Goal: Task Accomplishment & Management: Complete application form

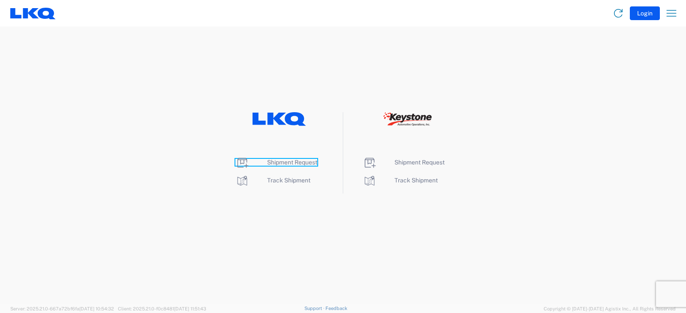
click at [289, 162] on span "Shipment Request" at bounding box center [292, 162] width 50 height 7
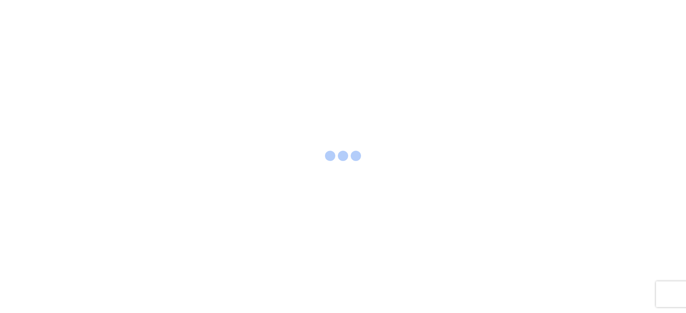
select select "FULL"
select select "LBS"
select select "IN"
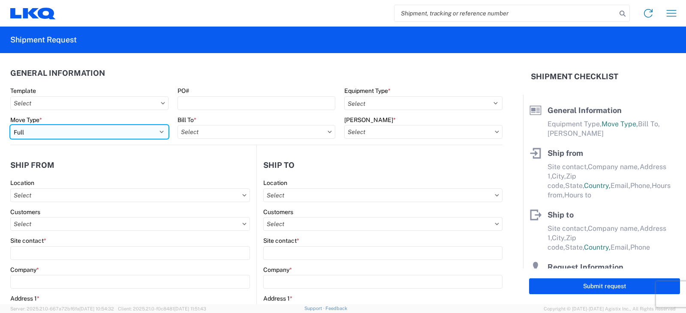
click at [43, 131] on select "Select Full Partial TL" at bounding box center [89, 132] width 158 height 14
select select "PARTIAL_TL"
click at [10, 125] on select "Select Full Partial TL" at bounding box center [89, 132] width 158 height 14
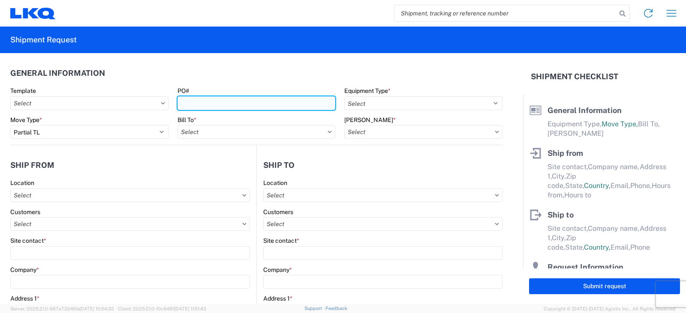
click at [186, 100] on input "PO#" at bounding box center [256, 103] width 158 height 14
type input "t"
type input "TRN#'S TH736642, TH737602"
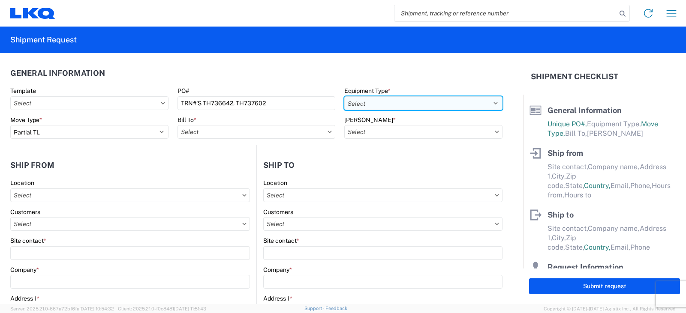
click at [378, 100] on select "Select 53’ Dry Van Flatbed Dropdeck (van) Lowboy (flatbed) Rail" at bounding box center [423, 103] width 158 height 14
select select "STDV"
click at [344, 96] on select "Select 53’ Dry Van Flatbed Dropdeck (van) Lowboy (flatbed) Rail" at bounding box center [423, 103] width 158 height 14
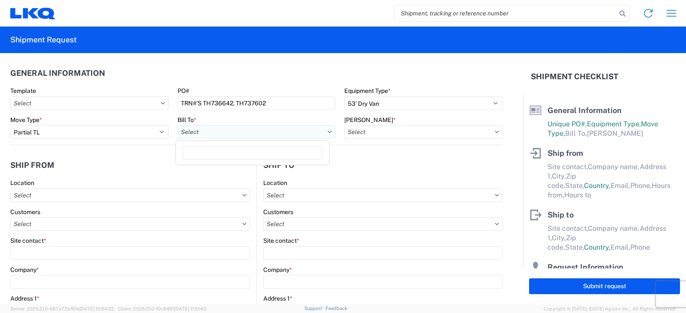
click at [211, 134] on input "text" at bounding box center [256, 132] width 158 height 14
type input "3061"
click at [212, 169] on div "3061 - Taunton MA (061)" at bounding box center [252, 170] width 150 height 14
type input "3061 - Taunton MA (061)"
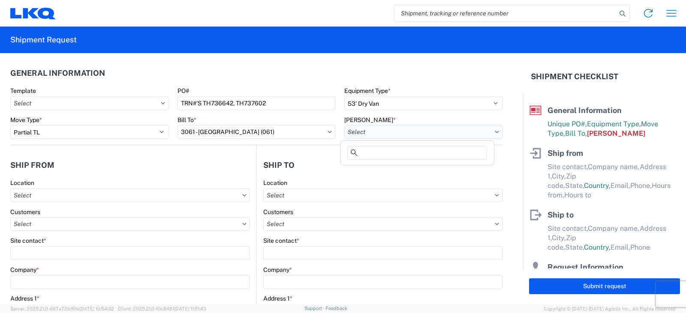
click at [348, 132] on input "text" at bounding box center [423, 132] width 158 height 14
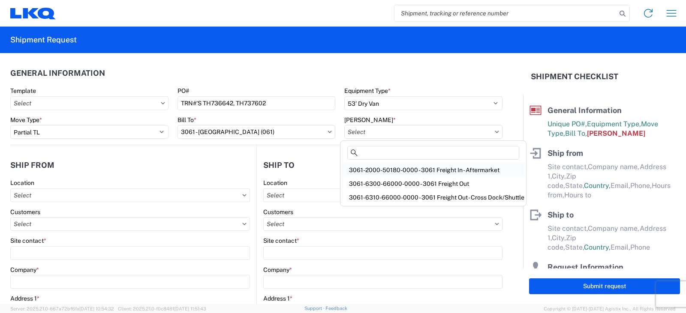
click at [377, 169] on div "3061-2000-50180-0000 - 3061 Freight In - Aftermarket" at bounding box center [433, 170] width 182 height 14
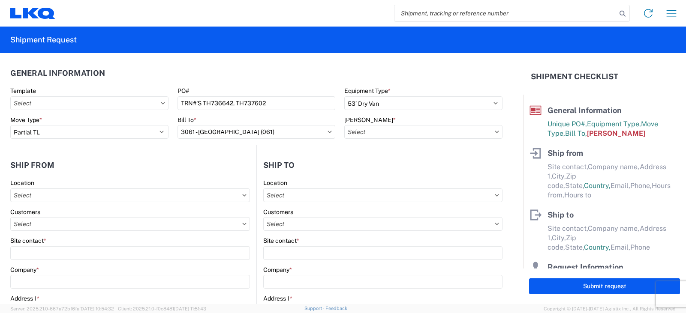
type input "3061-2000-50180-0000 - 3061 Freight In - Aftermarket"
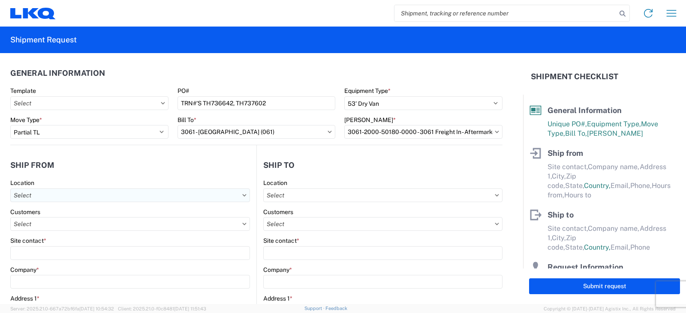
click at [23, 194] on input "text" at bounding box center [130, 196] width 240 height 14
type input "3238"
click at [33, 233] on div "3238 - Huntington IDC" at bounding box center [87, 234] width 150 height 14
type input "3238 - Huntington IDC"
type input "LKQ Corporation"
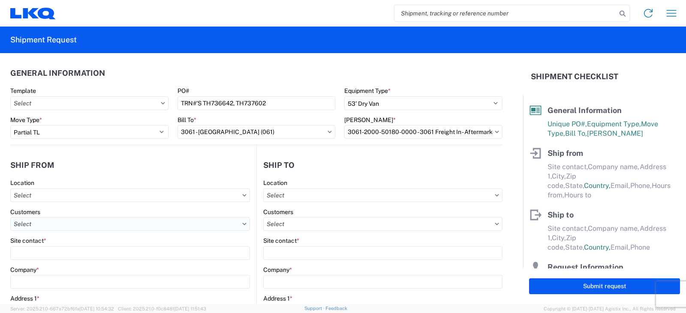
type input "1870 Riverfork Drive W"
type input "Huntington"
type input "46750"
select select "IN"
select select "US"
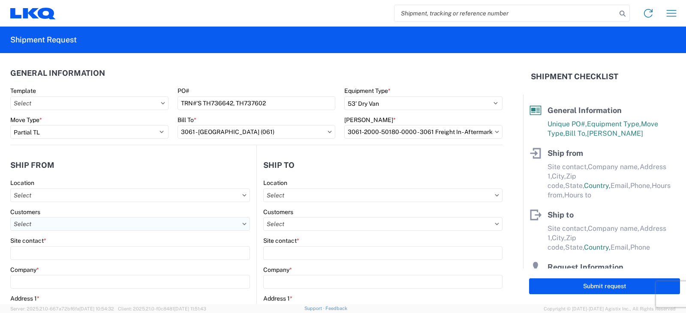
type input "07:00"
type input "17:00"
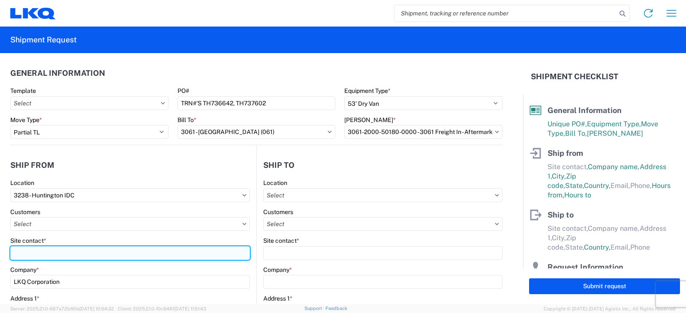
click at [18, 255] on input "Site contact *" at bounding box center [130, 253] width 240 height 14
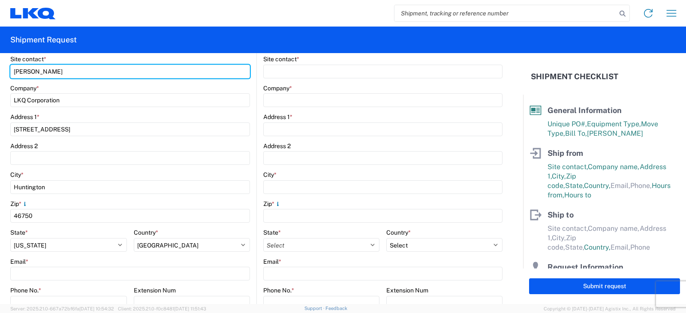
scroll to position [214, 0]
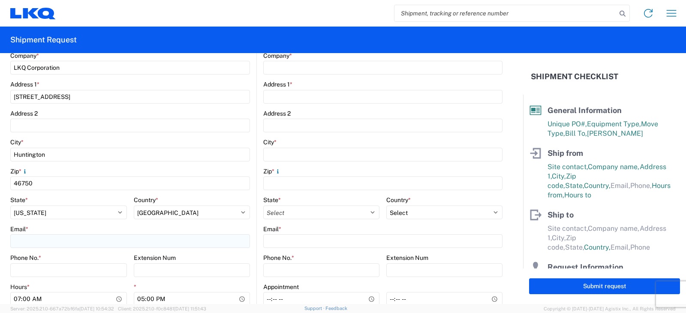
type input "DEE SNEAD"
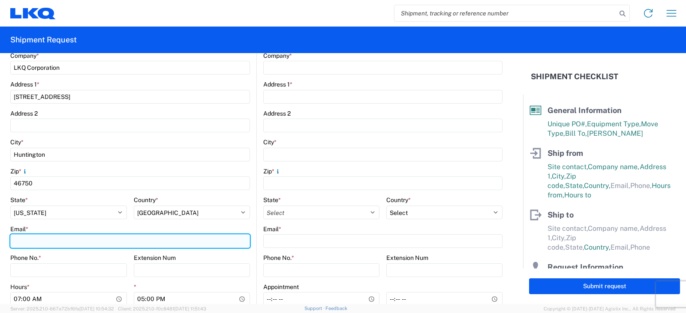
click at [19, 238] on input "Email *" at bounding box center [130, 241] width 240 height 14
type input "drsnead@lkqcorp.com"
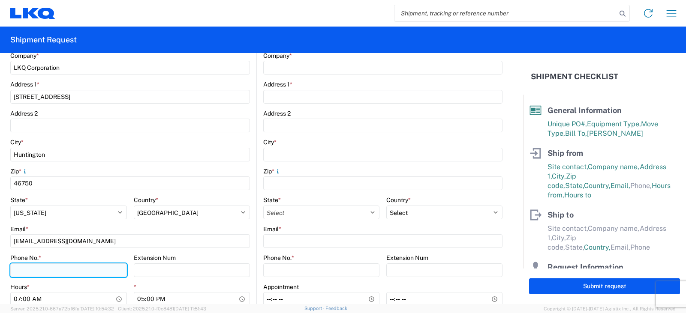
click at [17, 273] on input "Phone No. *" at bounding box center [68, 271] width 117 height 14
type input "260-359-7402"
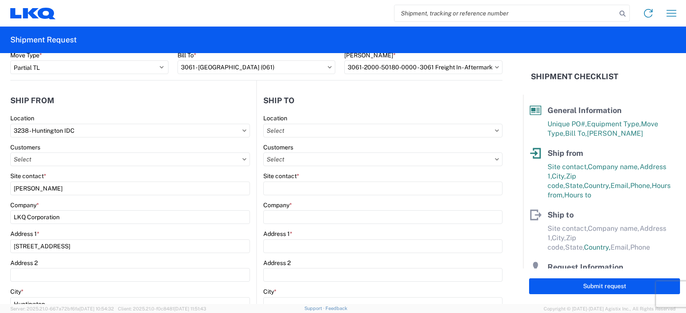
scroll to position [0, 0]
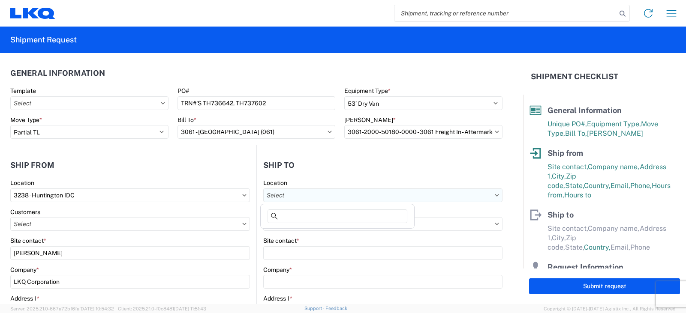
click at [276, 194] on input "text" at bounding box center [382, 196] width 239 height 14
type input "3061"
click at [295, 234] on div "3061 - Taunton MA (061)" at bounding box center [337, 234] width 150 height 14
type input "3061 - Taunton MA (061)"
type input "LKQ Corporation"
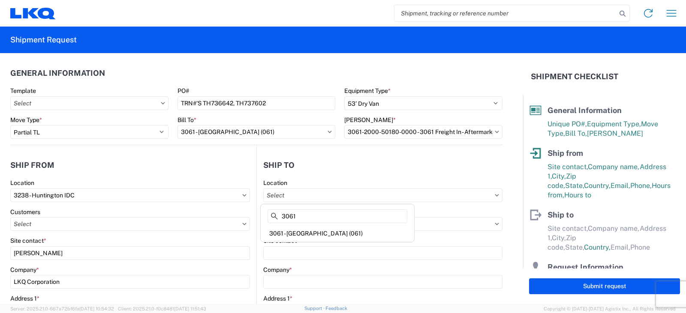
type input "250 John Hancock Rd"
type input "Taunton"
type input "02780"
select select "US"
type input "508-692-6722"
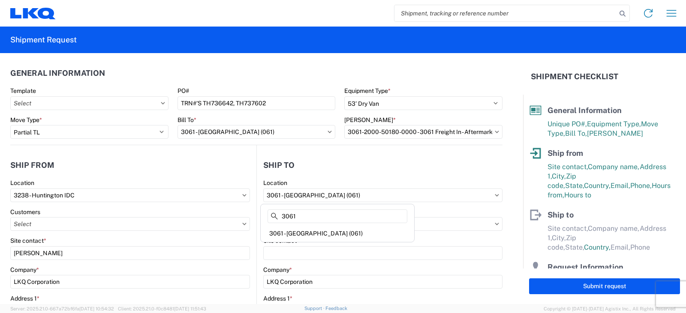
type input "08:00"
type input "17:00"
select select
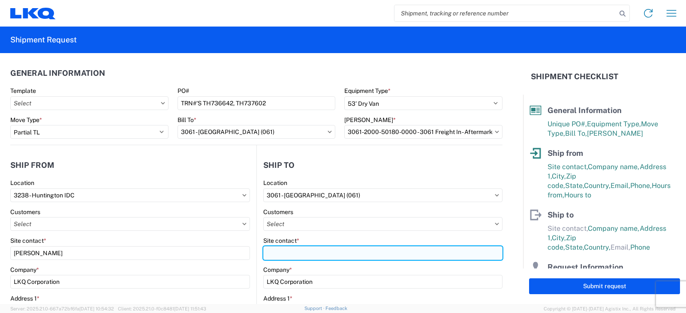
click at [272, 251] on input "Site contact *" at bounding box center [382, 253] width 239 height 14
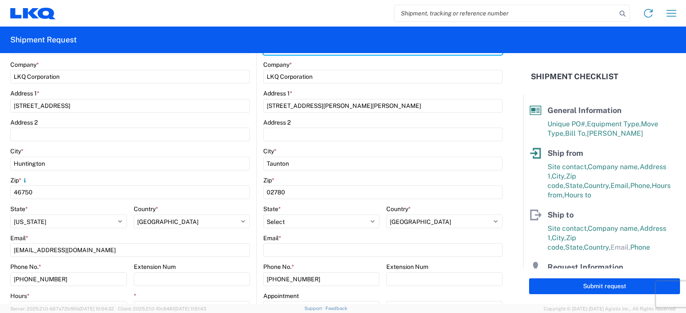
scroll to position [257, 0]
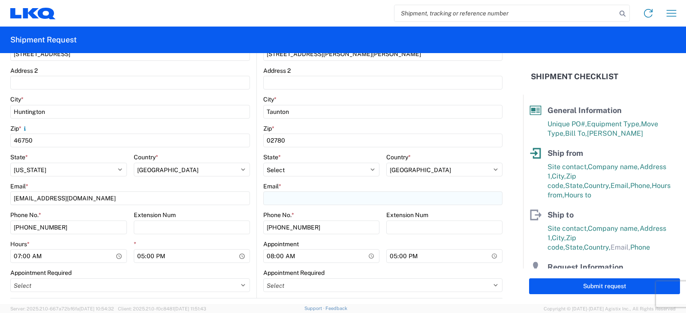
type input "PETE TOURANGEAU"
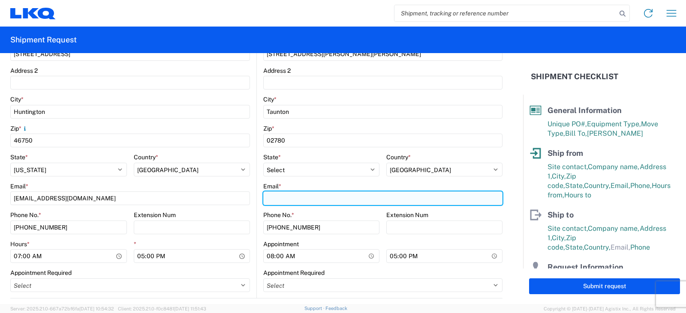
click at [273, 195] on input "Email *" at bounding box center [382, 199] width 239 height 14
type input "PTOURANGEAU@LKQCORP.COM"
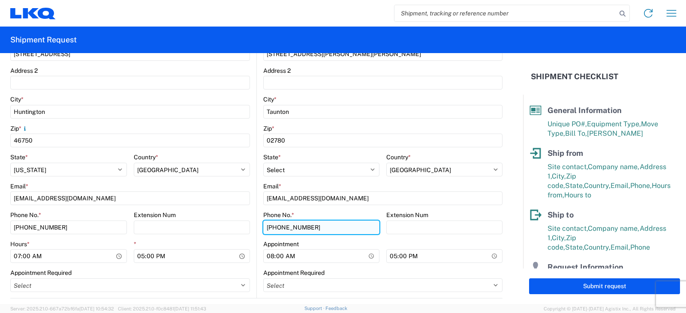
click at [305, 229] on input "508-692-6722" at bounding box center [321, 228] width 116 height 14
type input "508-692-8982"
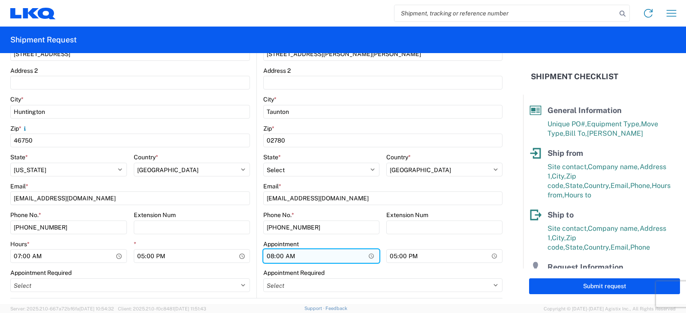
click at [269, 255] on input "08:00" at bounding box center [321, 256] width 116 height 14
type input "09:00"
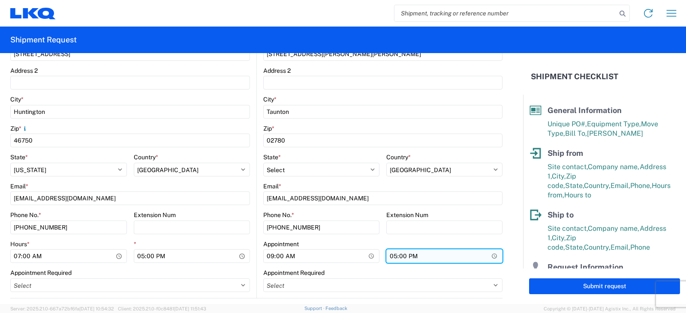
click at [390, 258] on input "17:00" at bounding box center [444, 256] width 116 height 14
type input "16:00"
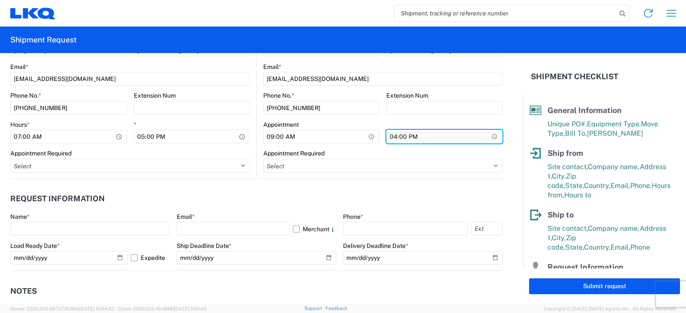
scroll to position [429, 0]
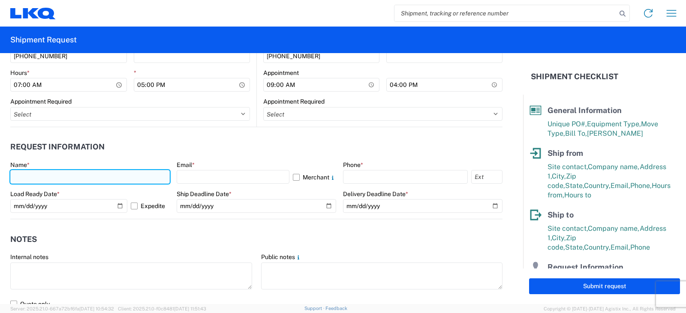
click at [21, 176] on input "text" at bounding box center [89, 177] width 159 height 14
type input "DEE SNEAD"
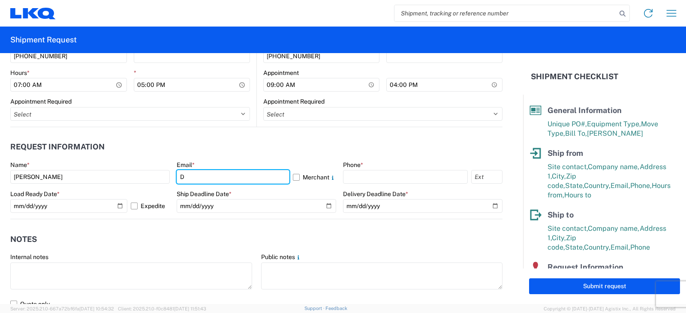
type input "drsnead@lkqcorp.com"
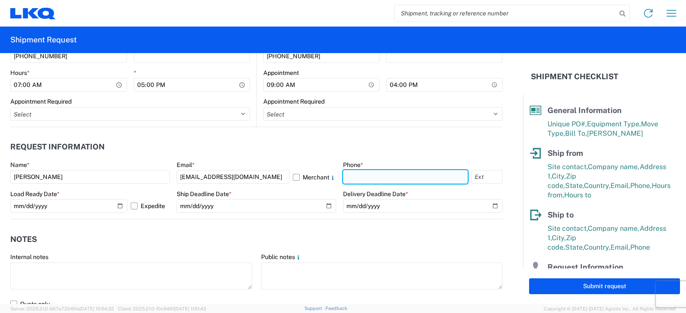
click at [363, 178] on input "text" at bounding box center [405, 177] width 125 height 14
type input "260-359-7402"
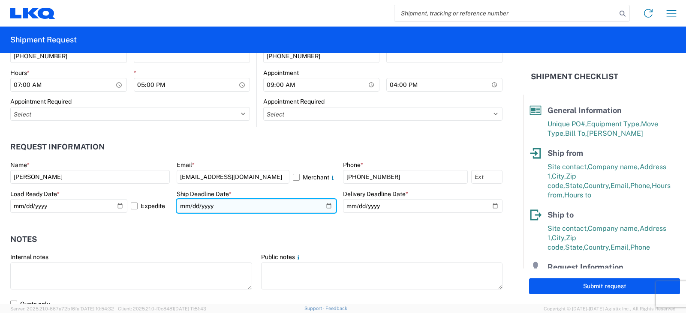
click at [324, 207] on input "date" at bounding box center [256, 206] width 159 height 14
type input "2025-10-15"
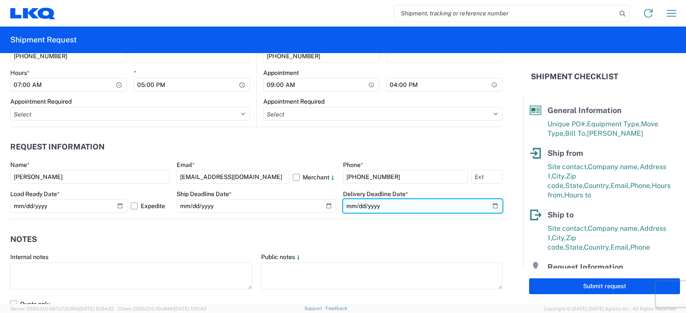
click at [488, 206] on input "date" at bounding box center [422, 206] width 159 height 14
click at [488, 205] on input "date" at bounding box center [422, 206] width 159 height 14
type input "2025-10-17"
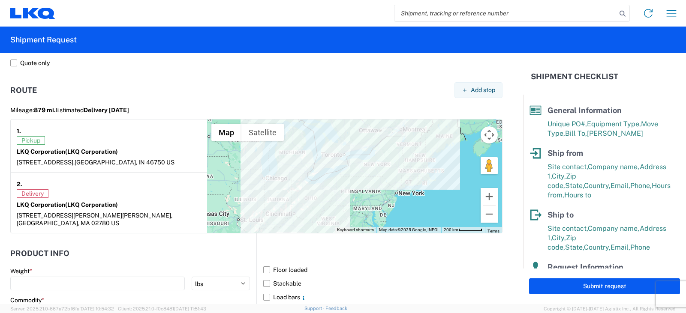
scroll to position [686, 0]
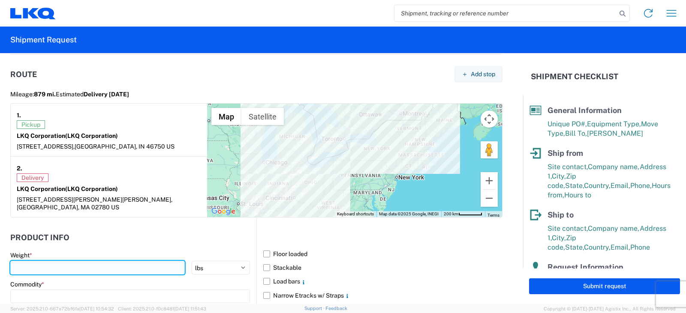
click at [36, 261] on input "number" at bounding box center [97, 268] width 174 height 14
type input "6"
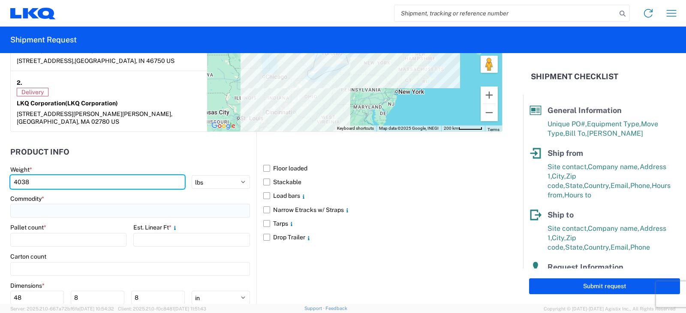
type input "4038"
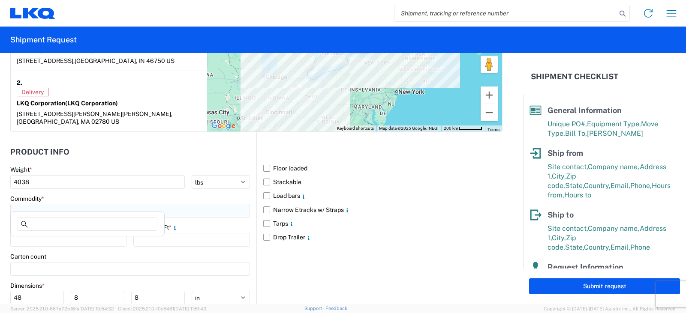
click at [23, 204] on input at bounding box center [130, 211] width 240 height 14
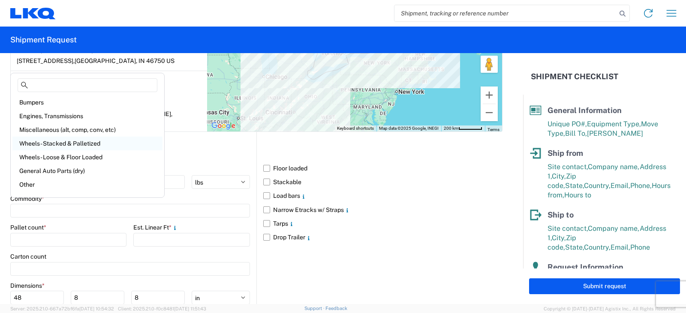
click at [48, 143] on div "Wheels - Stacked & Palletized" at bounding box center [87, 144] width 150 height 14
type input "Wheels - Stacked & Palletized"
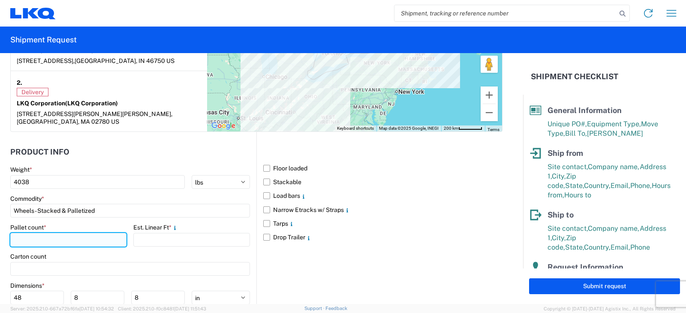
click at [30, 233] on input "number" at bounding box center [68, 240] width 116 height 14
type input "6"
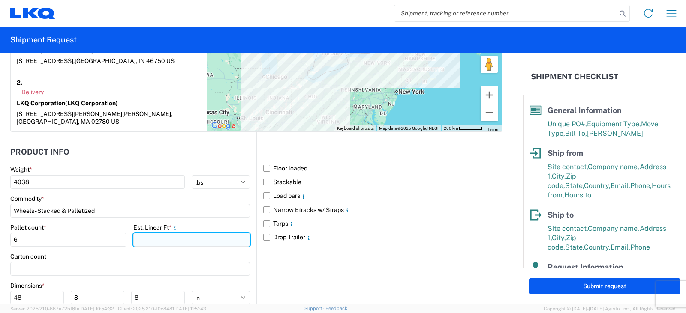
click at [141, 233] on input "number" at bounding box center [191, 240] width 116 height 14
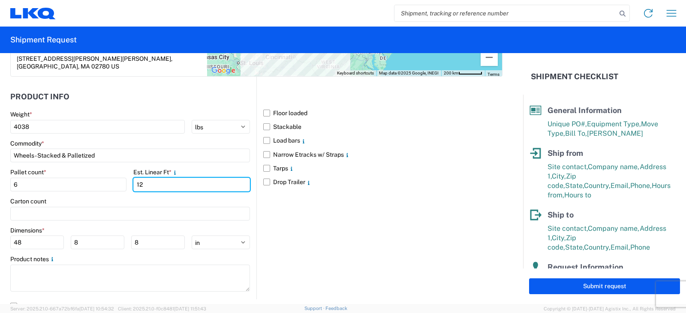
scroll to position [828, 0]
type input "12"
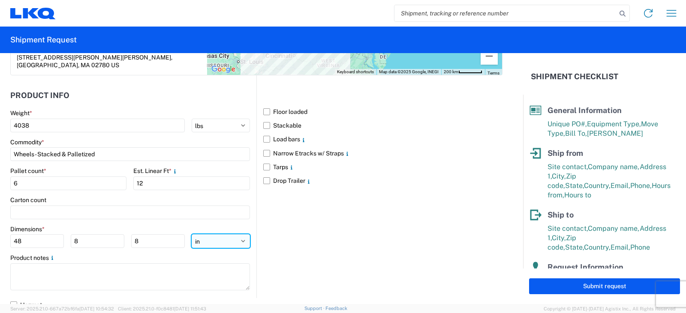
click at [238, 235] on select "ft in cm" at bounding box center [221, 241] width 58 height 14
click at [192, 234] on select "ft in cm" at bounding box center [221, 241] width 58 height 14
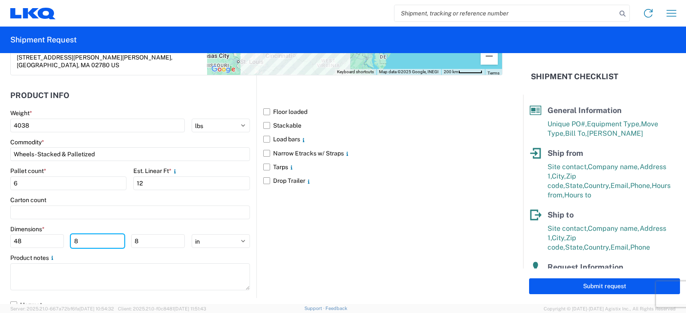
drag, startPoint x: 79, startPoint y: 234, endPoint x: 68, endPoint y: 235, distance: 11.1
click at [68, 235] on div "48 8 8" at bounding box center [97, 241] width 174 height 14
type input "42"
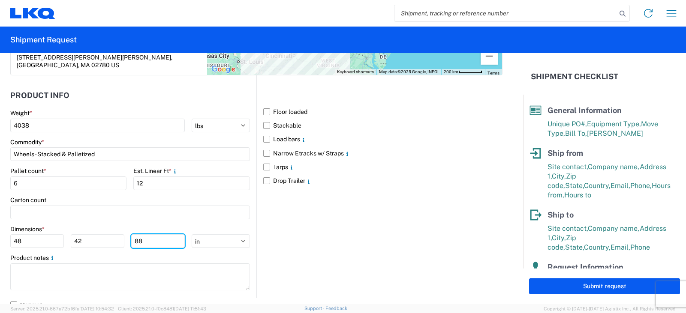
type input "88"
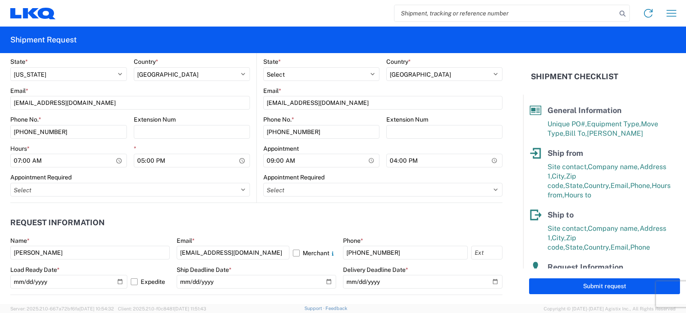
scroll to position [357, 0]
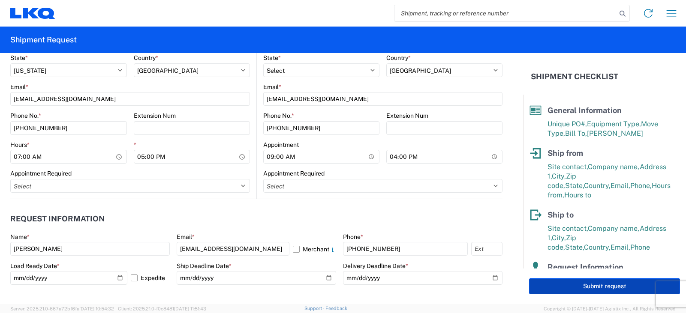
click at [610, 284] on button "Submit request" at bounding box center [604, 287] width 151 height 16
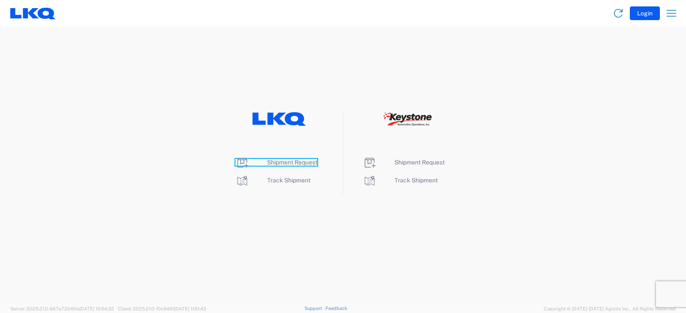
click at [289, 162] on span "Shipment Request" at bounding box center [292, 162] width 50 height 7
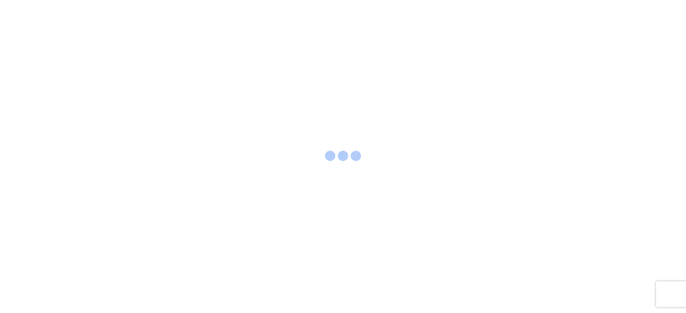
select select "FULL"
select select "LBS"
select select "IN"
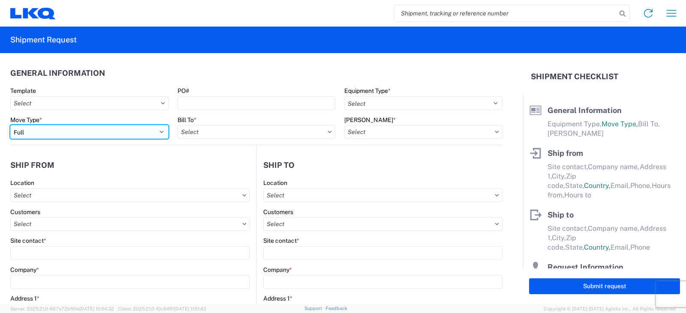
click at [54, 130] on select "Select Full Partial TL" at bounding box center [89, 132] width 158 height 14
select select "PARTIAL_TL"
click at [10, 125] on select "Select Full Partial TL" at bounding box center [89, 132] width 158 height 14
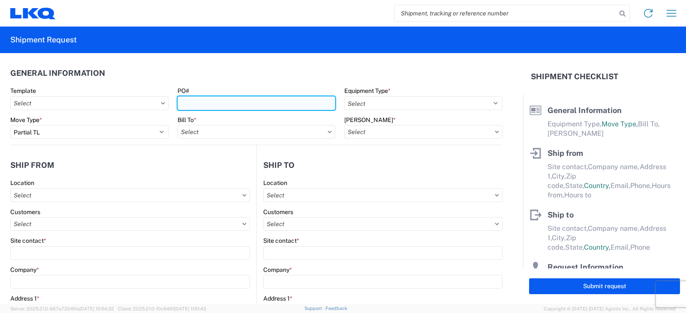
click at [206, 105] on input "PO#" at bounding box center [256, 103] width 158 height 14
type input "TRN#'S TH737600, TH737676, TH736857"
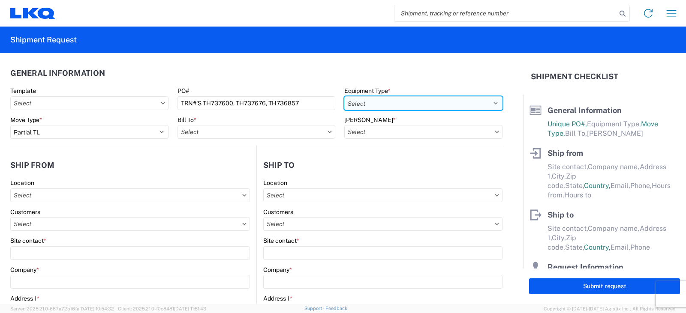
click at [378, 105] on select "Select 53’ Dry Van Flatbed Dropdeck (van) Lowboy (flatbed) Rail" at bounding box center [423, 103] width 158 height 14
select select "STDV"
click at [344, 96] on select "Select 53’ Dry Van Flatbed Dropdeck (van) Lowboy (flatbed) Rail" at bounding box center [423, 103] width 158 height 14
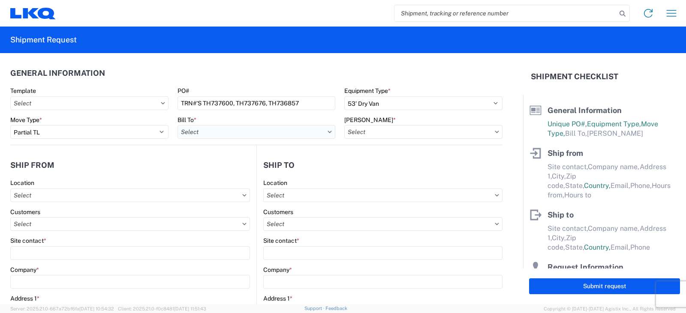
click at [198, 134] on input "text" at bounding box center [256, 132] width 158 height 14
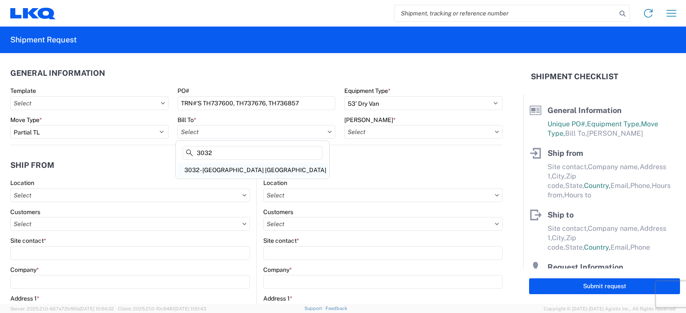
type input "3032"
click at [218, 170] on div "3032 - Seattle WA" at bounding box center [252, 170] width 150 height 14
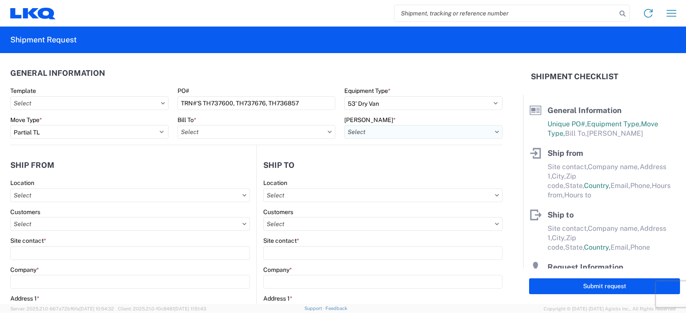
type input "3032 - Seattle WA"
click at [360, 133] on input "text" at bounding box center [423, 132] width 158 height 14
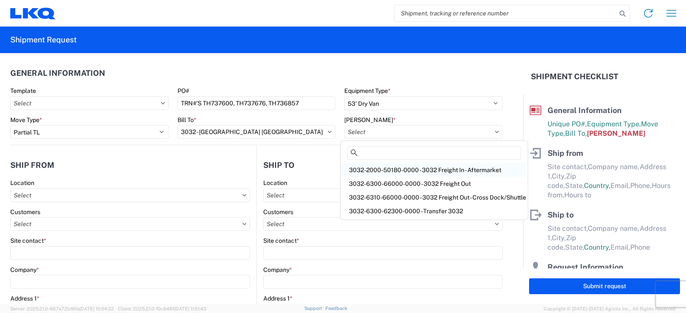
click at [374, 169] on div "3032-2000-50180-0000 - 3032 Freight In - Aftermarket" at bounding box center [434, 170] width 184 height 14
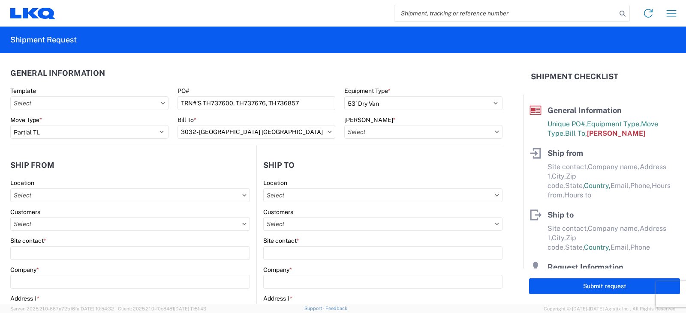
type input "3032-2000-50180-0000 - 3032 Freight In - Aftermarket"
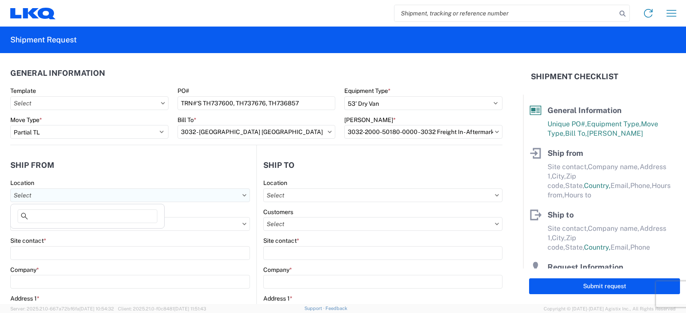
click at [20, 194] on input "text" at bounding box center [130, 196] width 240 height 14
type input "3238"
click at [46, 234] on div "3238 - Huntington IDC" at bounding box center [87, 234] width 150 height 14
type input "3238 - Huntington IDC"
type input "LKQ Corporation"
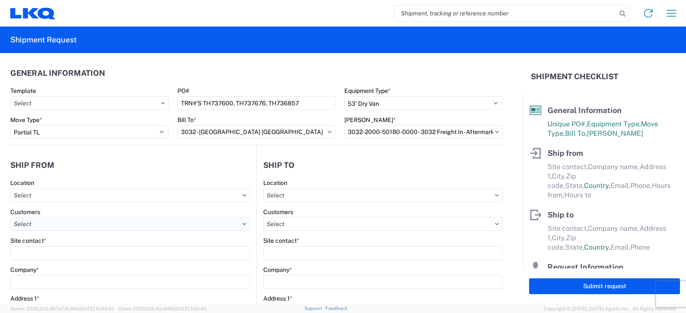
type input "1870 Riverfork Drive W"
type input "Huntington"
type input "46750"
select select "IN"
select select "US"
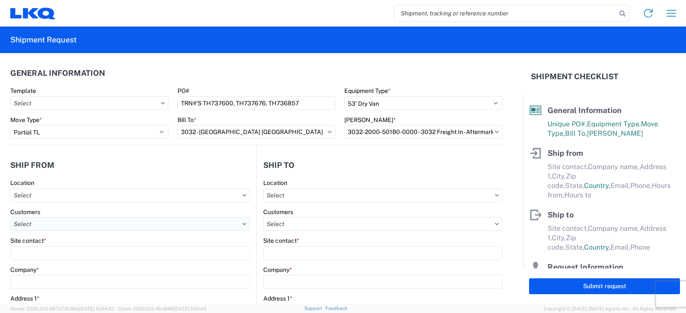
type input "07:00"
type input "17:00"
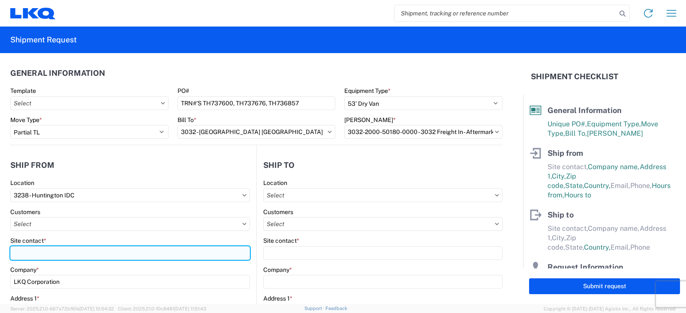
click at [20, 252] on input "Site contact *" at bounding box center [130, 253] width 240 height 14
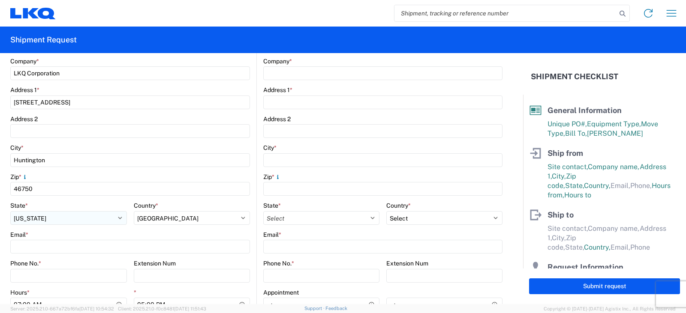
scroll to position [257, 0]
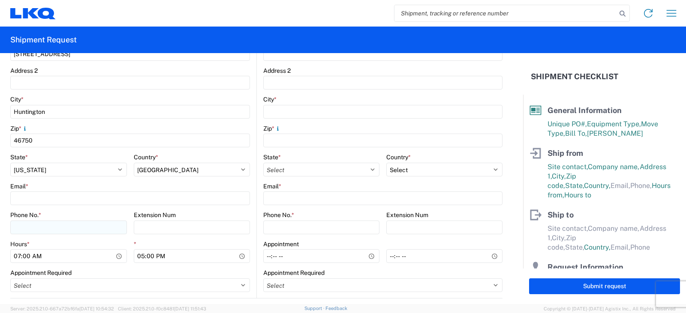
type input "DEE SNEAD"
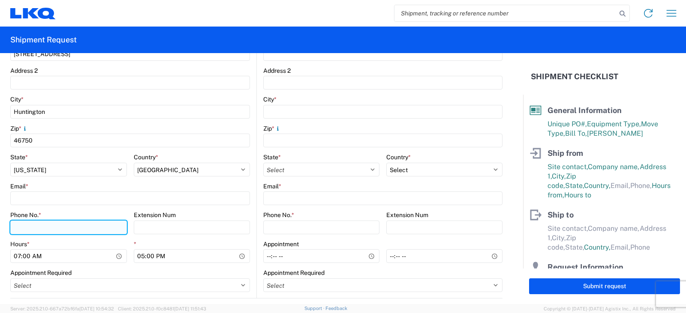
click at [24, 228] on input "Phone No. *" at bounding box center [68, 228] width 117 height 14
type input "260-359-7402"
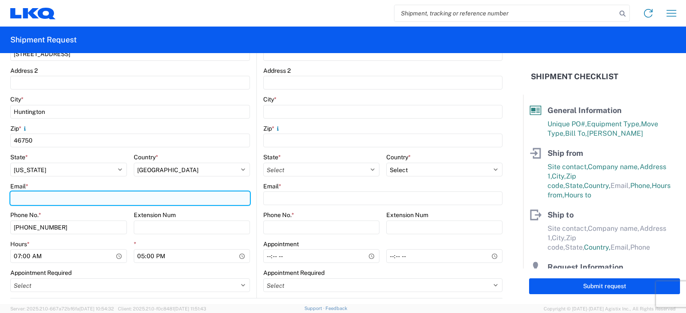
click at [25, 194] on input "Email *" at bounding box center [130, 199] width 240 height 14
type input "drsnead@lkqcorp.com"
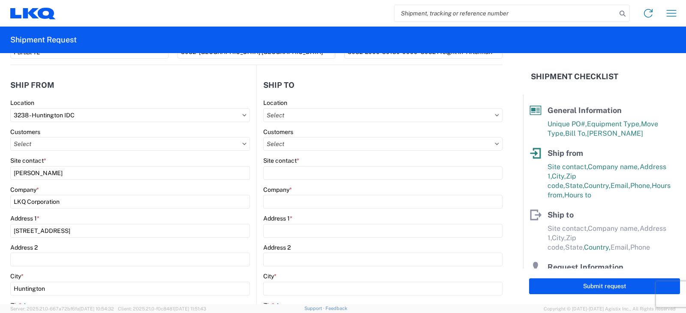
scroll to position [0, 0]
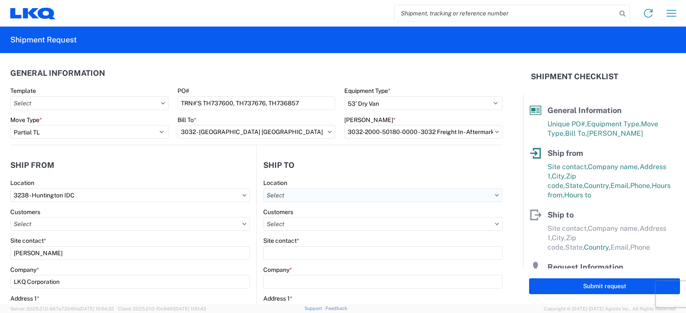
click at [288, 195] on input "text" at bounding box center [382, 196] width 239 height 14
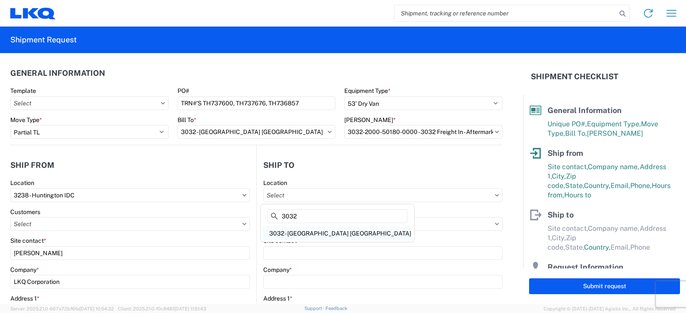
type input "3032"
click at [306, 235] on div "3032 - Seattle WA" at bounding box center [337, 234] width 150 height 14
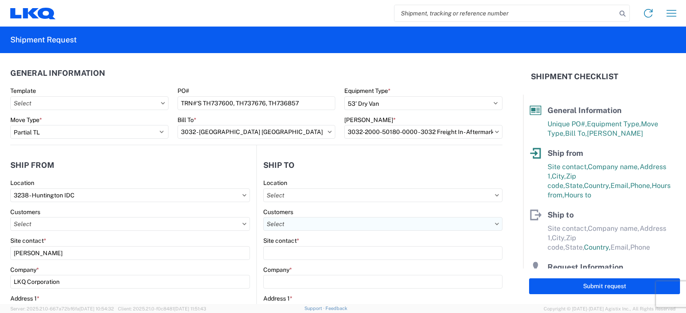
type input "3032 - Seattle WA"
type input "LKQ Corporation"
type input "4123 142nd Ave E Suite 100"
type input "Sumner"
type input "98390"
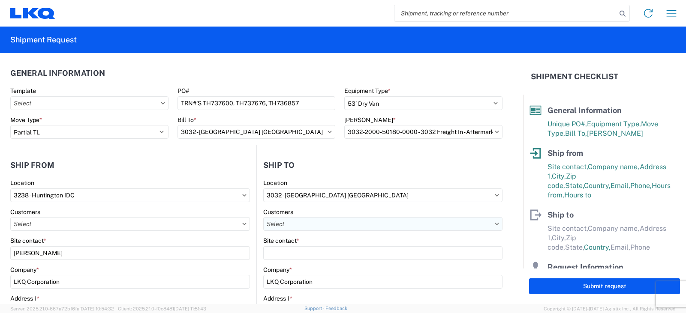
select select "US"
type input "425-282-6974"
type input "00:00"
select select
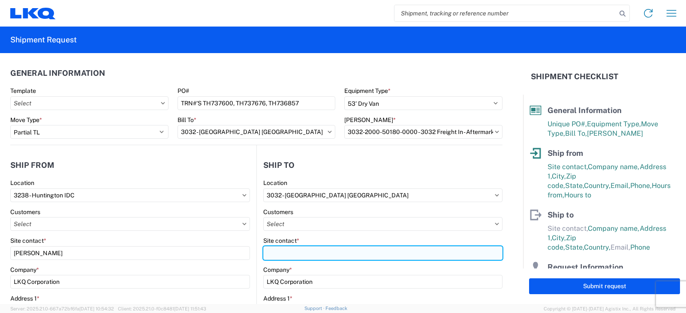
click at [270, 254] on input "Site contact *" at bounding box center [382, 253] width 239 height 14
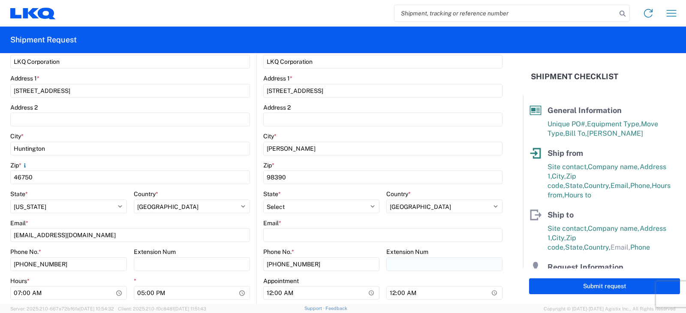
scroll to position [257, 0]
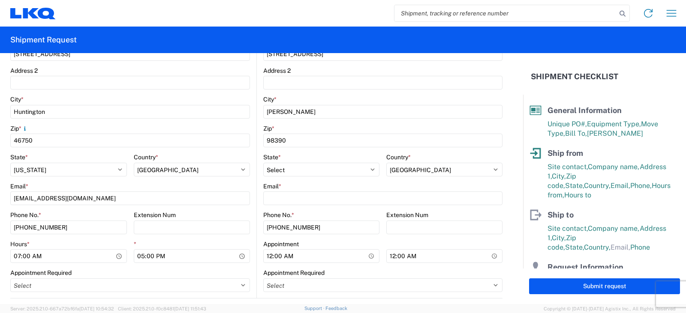
type input "SHIPPING/RECEIVING"
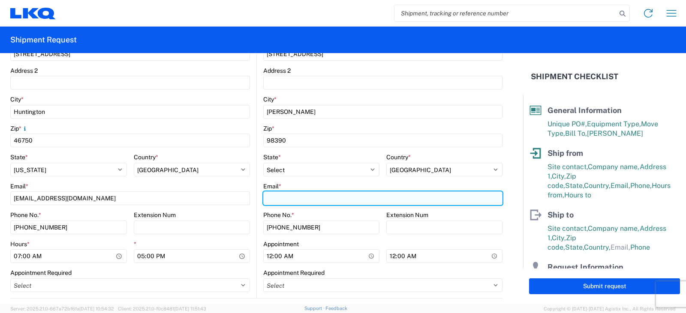
click at [273, 195] on input "Email *" at bounding box center [382, 199] width 239 height 14
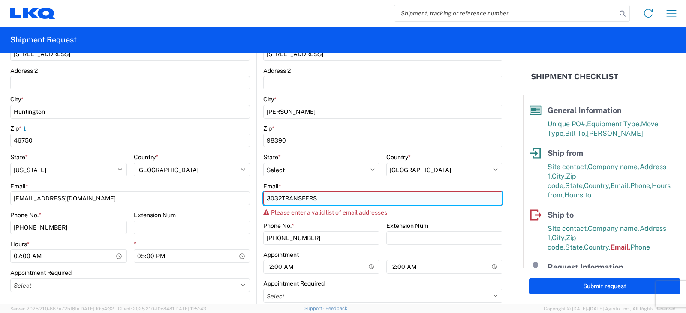
click at [317, 199] on input "3032TRANSFERS" at bounding box center [382, 199] width 239 height 14
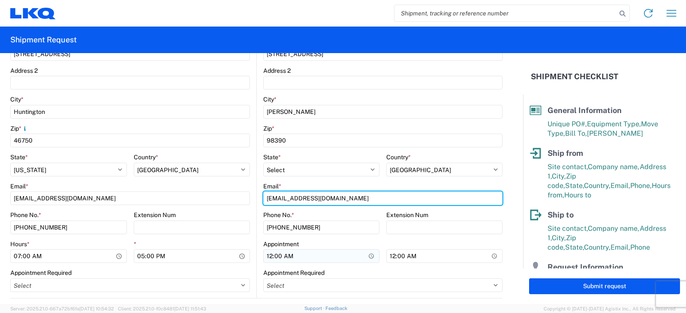
type input "3032TRANSFERS@LKQCORP.COM"
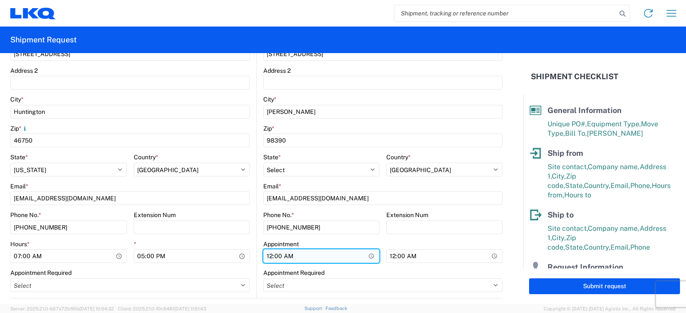
click at [268, 256] on input "00:00" at bounding box center [321, 256] width 116 height 14
type input "09:00"
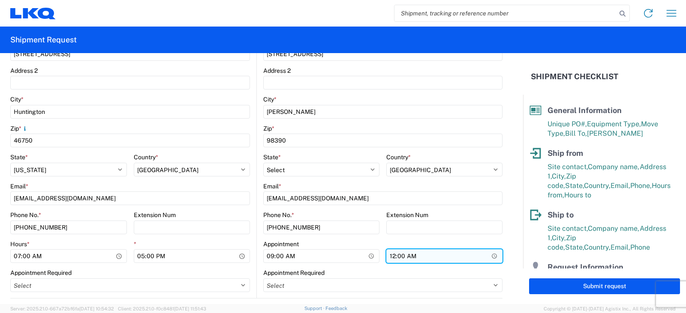
click at [388, 256] on input "00:00" at bounding box center [444, 256] width 116 height 14
type input "15:00"
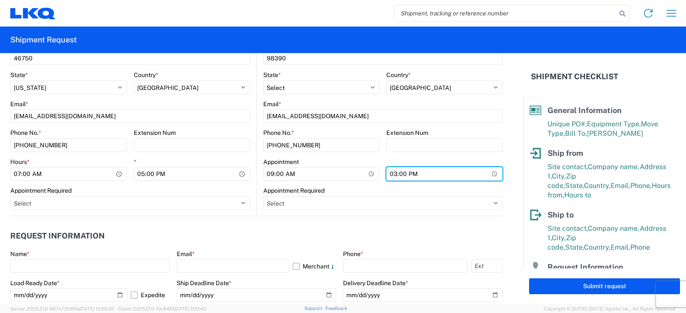
scroll to position [343, 0]
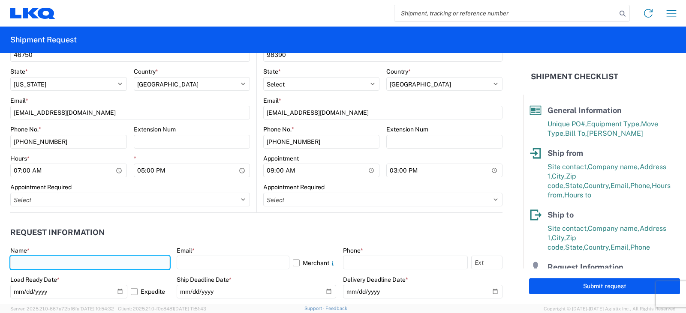
click at [28, 263] on input "text" at bounding box center [89, 263] width 159 height 14
type input "DEE SNEAD"
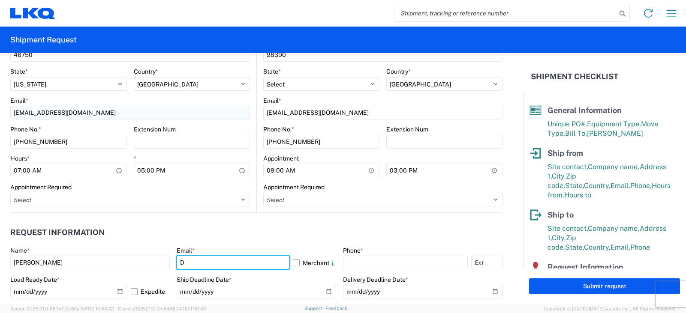
type input "drsnead@lkqcorp.com"
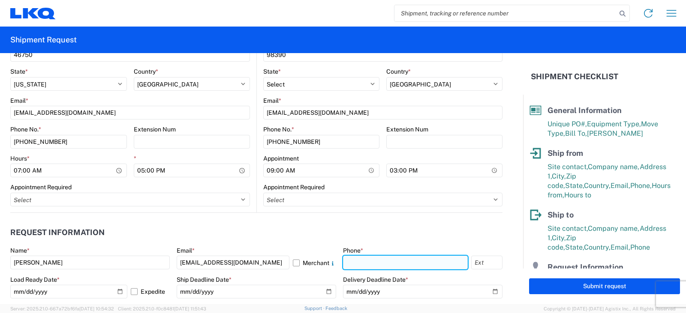
click at [351, 261] on input "text" at bounding box center [405, 263] width 125 height 14
type input "260-359-7402"
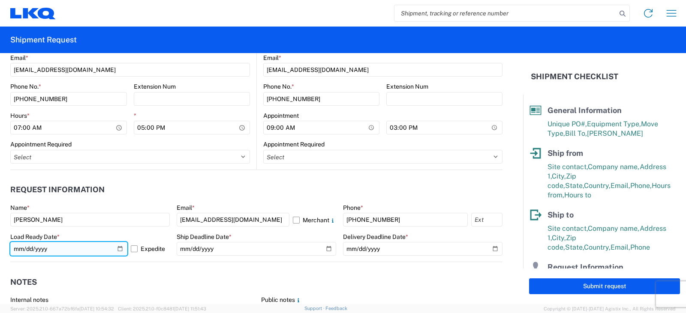
click at [117, 250] on input "2025-10-15" at bounding box center [68, 249] width 117 height 14
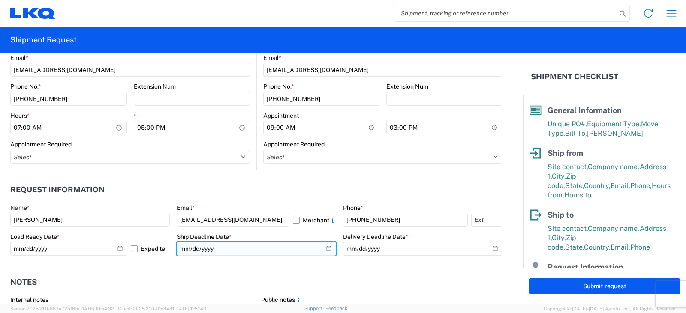
click at [326, 250] on input "date" at bounding box center [256, 249] width 159 height 14
type input "2025-10-15"
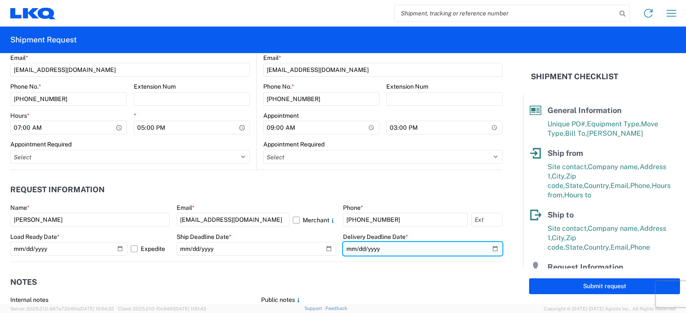
click at [488, 248] on input "date" at bounding box center [422, 249] width 159 height 14
type input "2025-10-20"
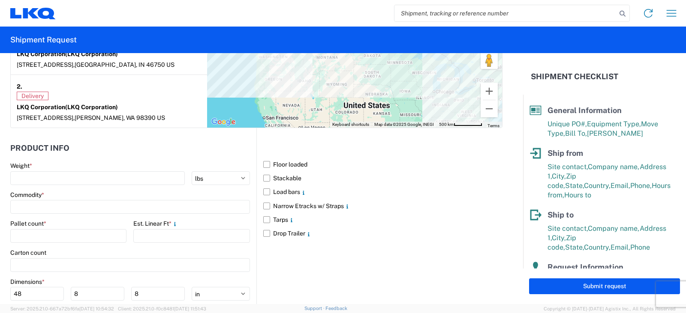
scroll to position [771, 0]
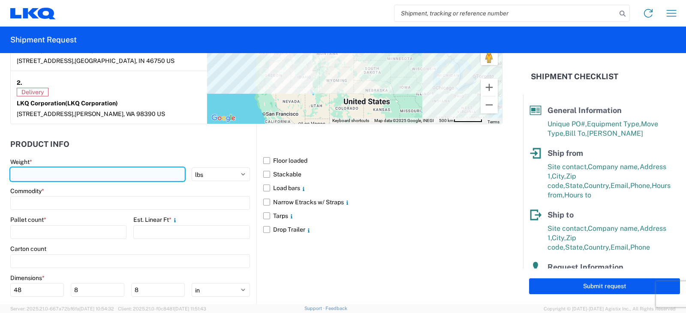
click at [23, 171] on input "number" at bounding box center [97, 175] width 174 height 14
type input "7210"
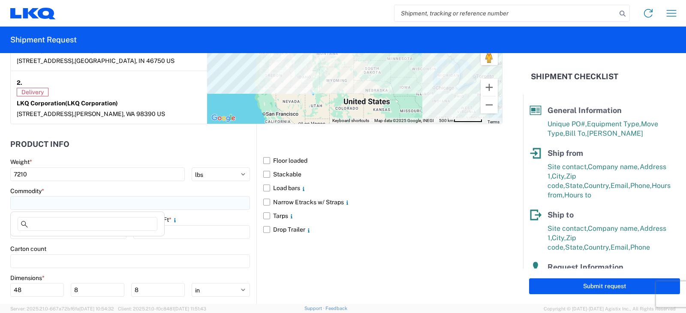
click at [39, 198] on input at bounding box center [130, 203] width 240 height 14
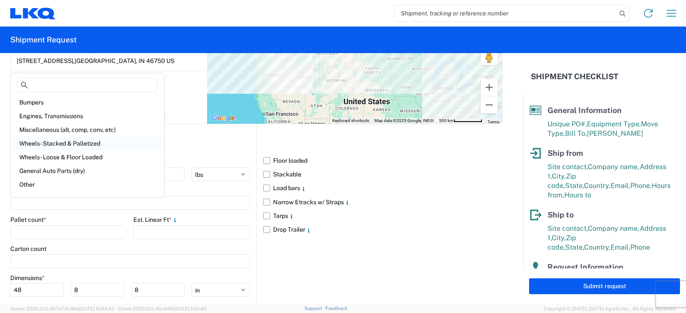
click at [46, 142] on div "Wheels - Stacked & Palletized" at bounding box center [87, 144] width 150 height 14
type input "Wheels - Stacked & Palletized"
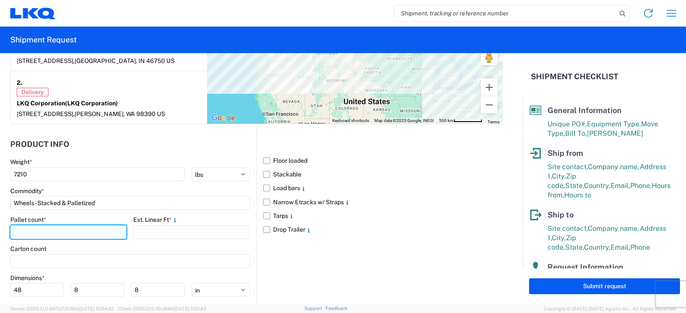
click at [30, 236] on input "number" at bounding box center [68, 232] width 116 height 14
type input "10"
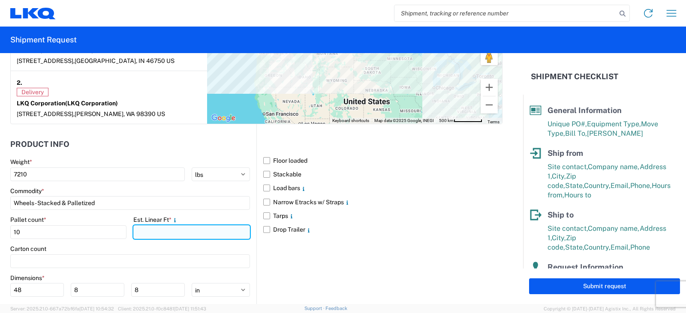
click at [150, 233] on input "number" at bounding box center [191, 232] width 116 height 14
type input "20"
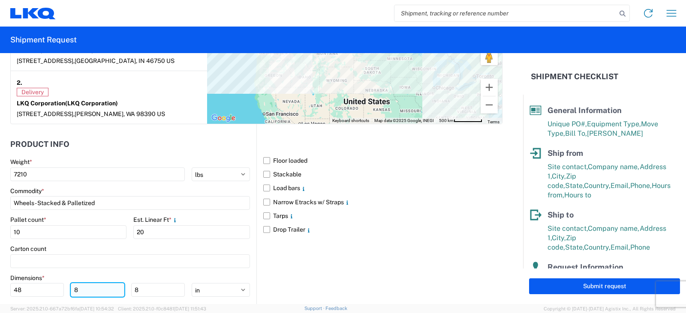
drag, startPoint x: 78, startPoint y: 291, endPoint x: 70, endPoint y: 291, distance: 7.3
click at [71, 291] on input "8" at bounding box center [98, 290] width 54 height 14
type input "42"
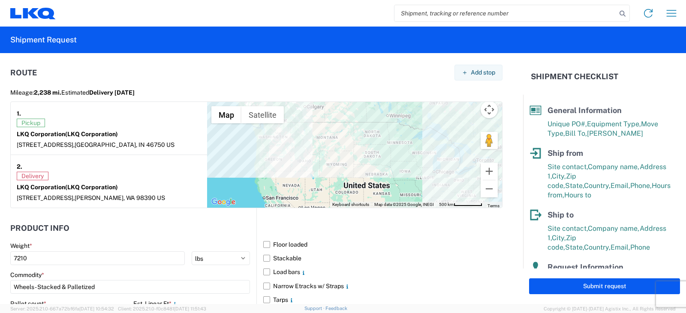
scroll to position [686, 0]
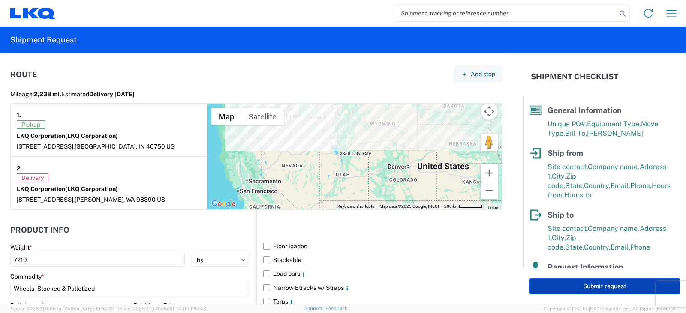
type input "88"
click at [589, 286] on button "Submit request" at bounding box center [604, 287] width 151 height 16
